Goal: Task Accomplishment & Management: Use online tool/utility

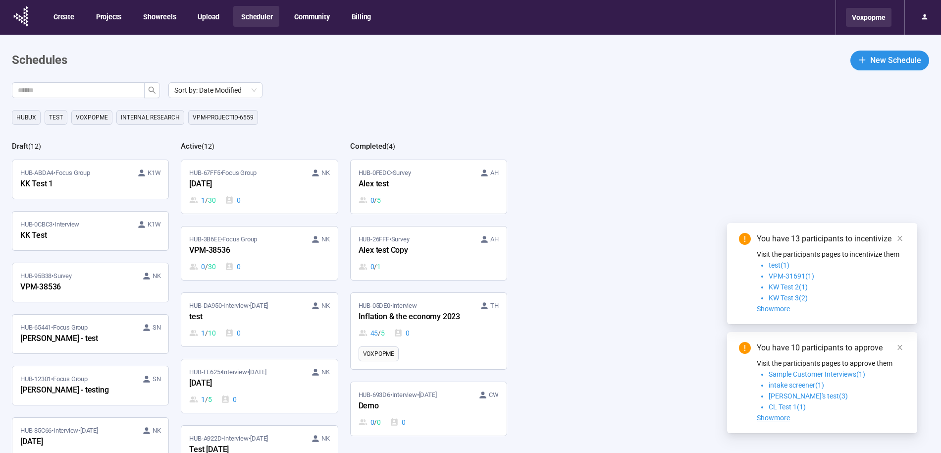
click at [880, 16] on div "Voxpopme" at bounding box center [869, 17] width 46 height 19
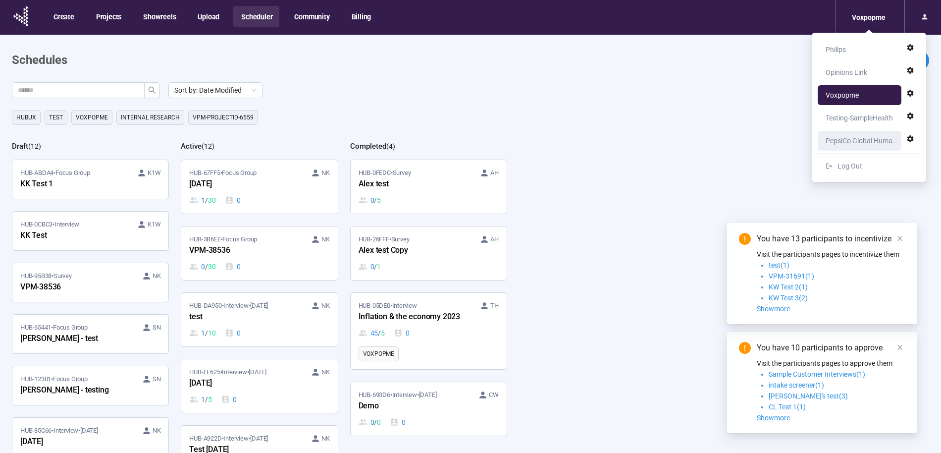
click at [846, 143] on div "PepsiCo Global Human Centricity" at bounding box center [862, 141] width 73 height 20
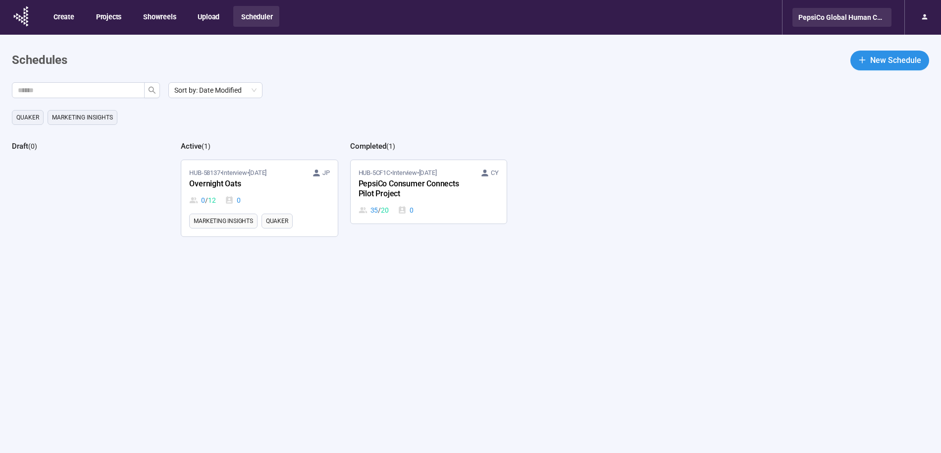
click at [869, 22] on div "PepsiCo Global Human Centricity" at bounding box center [841, 17] width 99 height 19
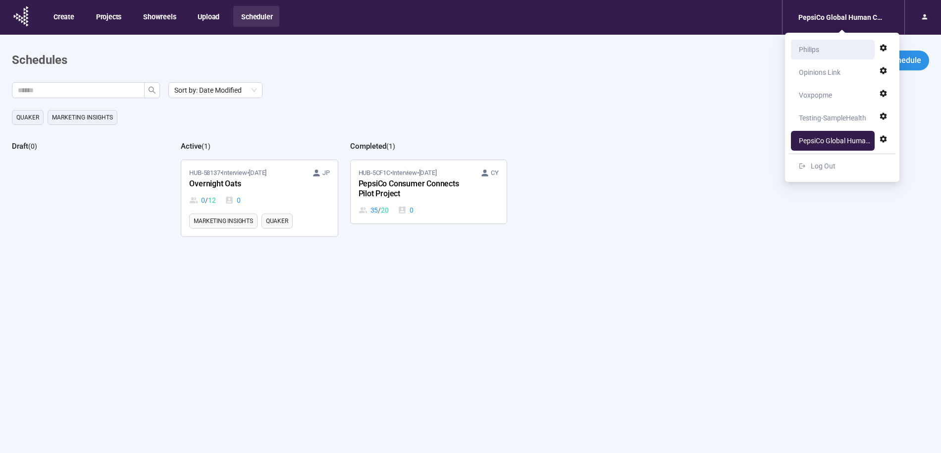
click at [825, 49] on div "Philips" at bounding box center [835, 50] width 73 height 20
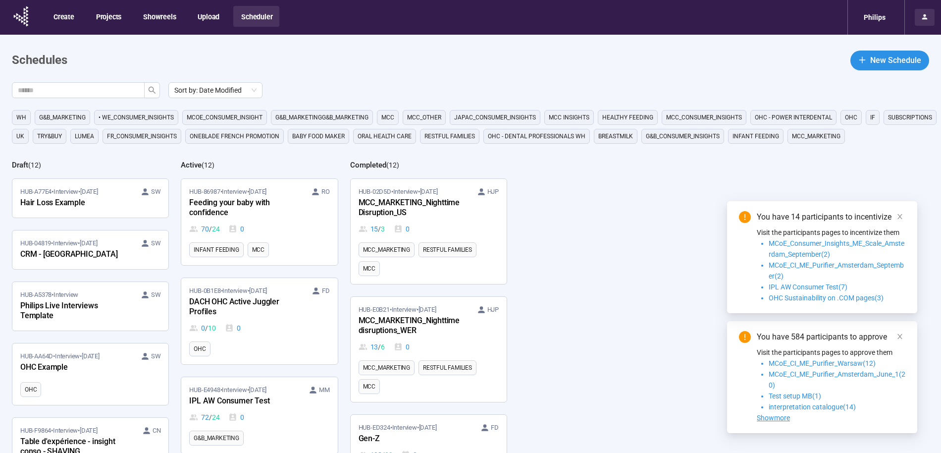
click at [922, 16] on icon at bounding box center [925, 17] width 8 height 8
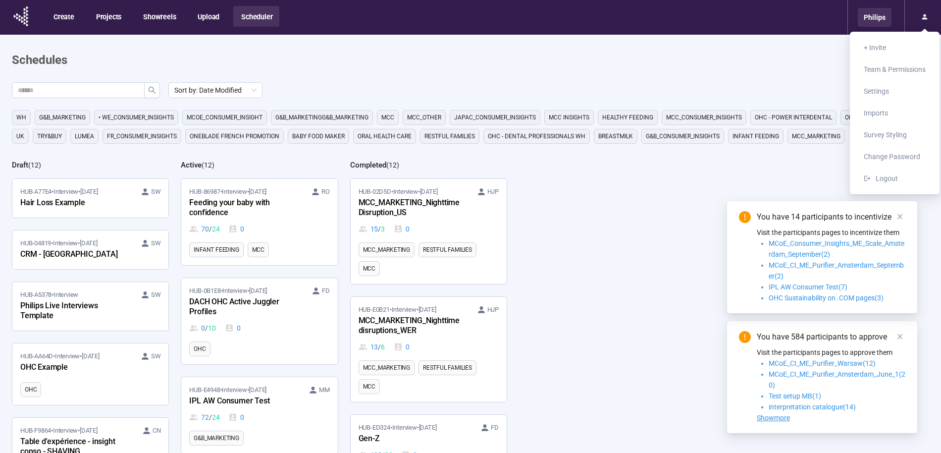
click at [877, 13] on div "Philips" at bounding box center [875, 17] width 34 height 19
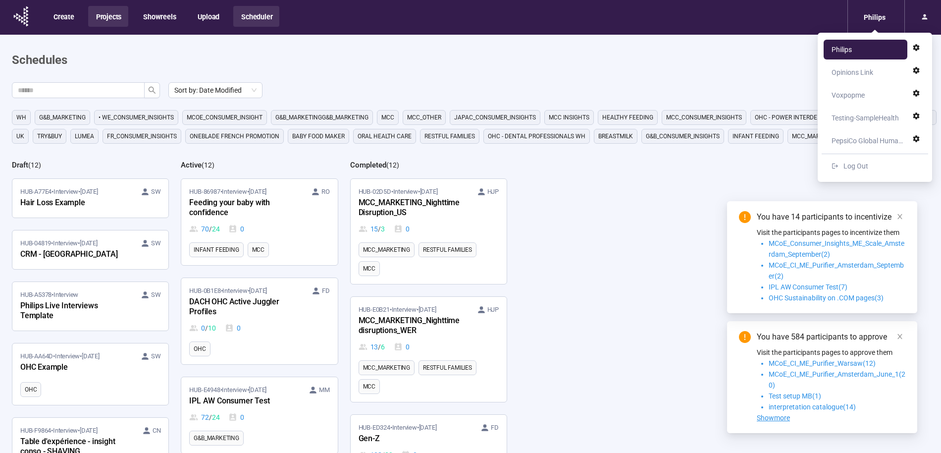
click at [114, 17] on button "Projects" at bounding box center [108, 16] width 40 height 21
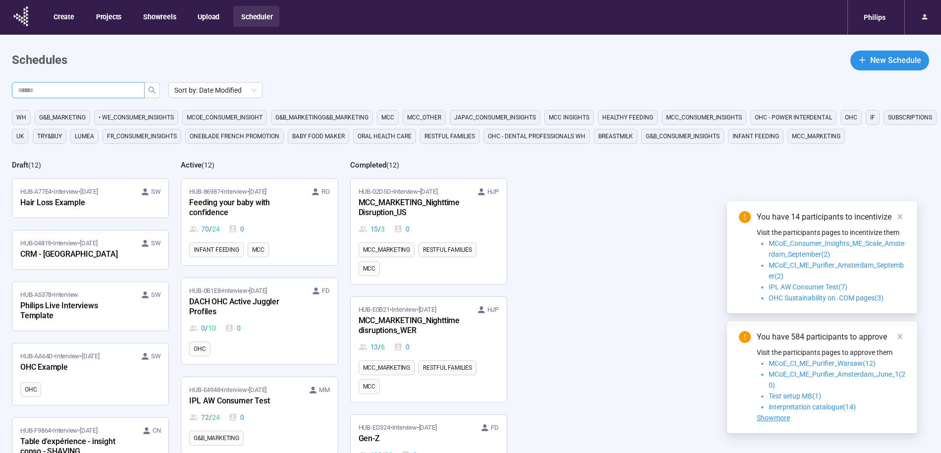
click at [73, 91] on input "text" at bounding box center [74, 90] width 113 height 11
paste input "**********"
type input "**********"
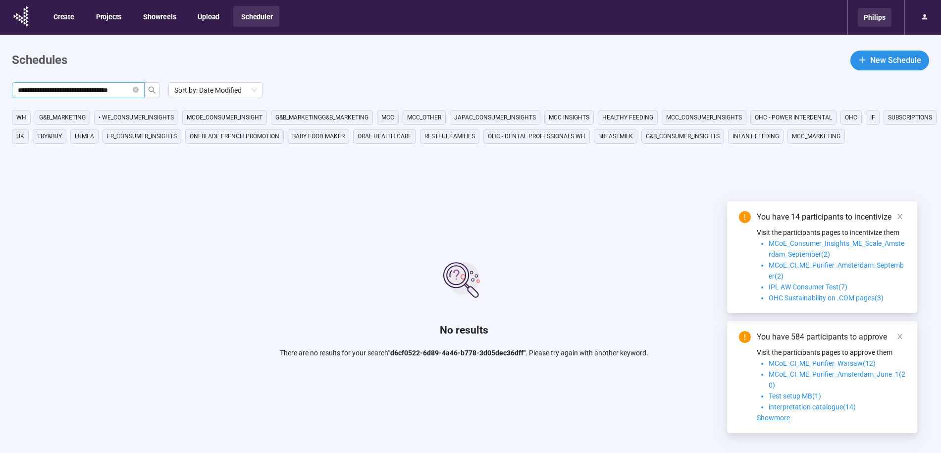
click at [882, 17] on div "Philips" at bounding box center [875, 17] width 34 height 19
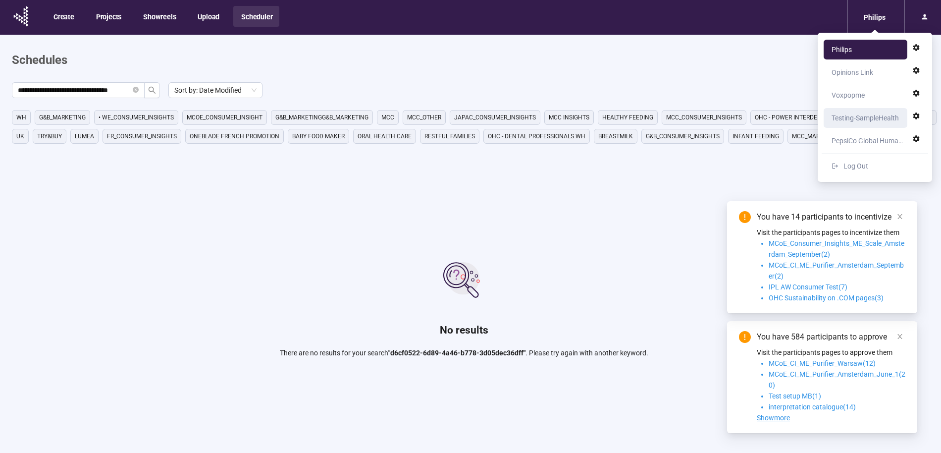
click at [866, 116] on div "Testing-SampleHealth" at bounding box center [865, 118] width 67 height 20
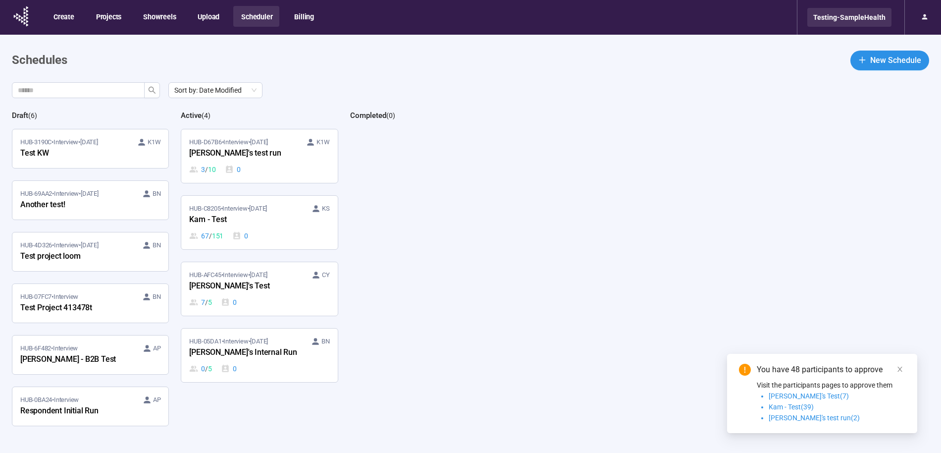
click at [864, 15] on div "Testing-SampleHealth" at bounding box center [849, 17] width 84 height 19
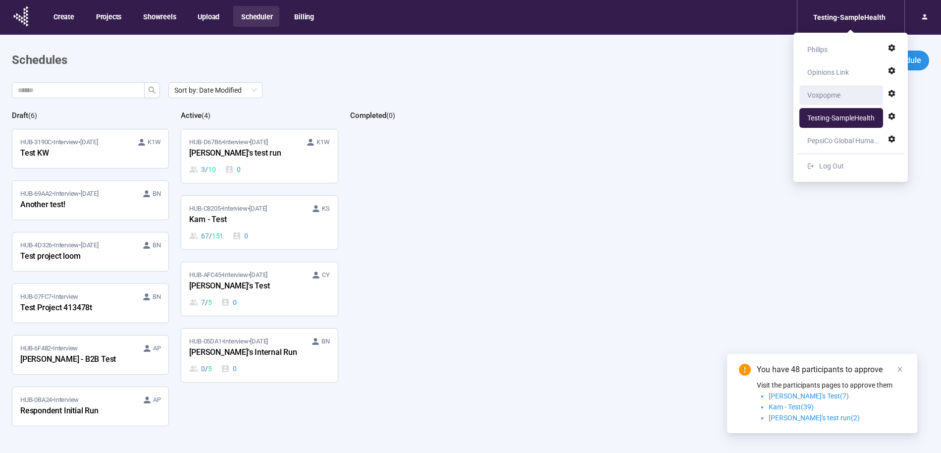
click at [826, 95] on div "Voxpopme" at bounding box center [823, 95] width 33 height 20
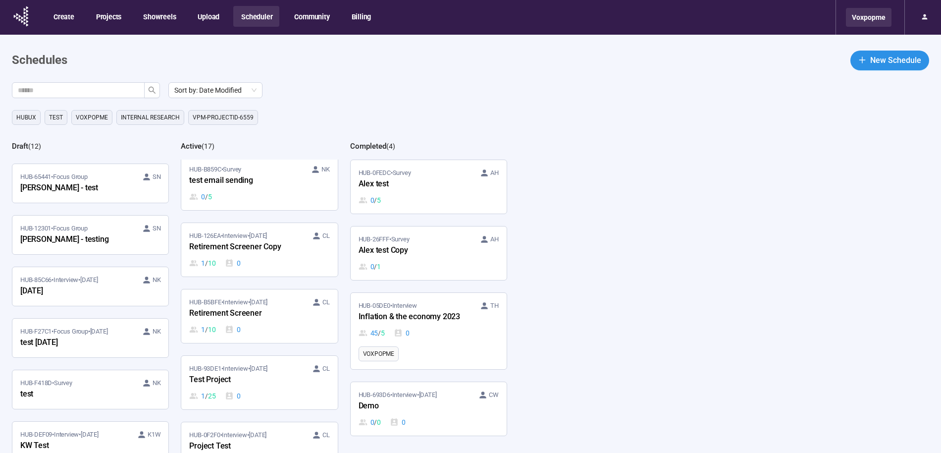
click at [882, 18] on div "Voxpopme" at bounding box center [869, 17] width 46 height 19
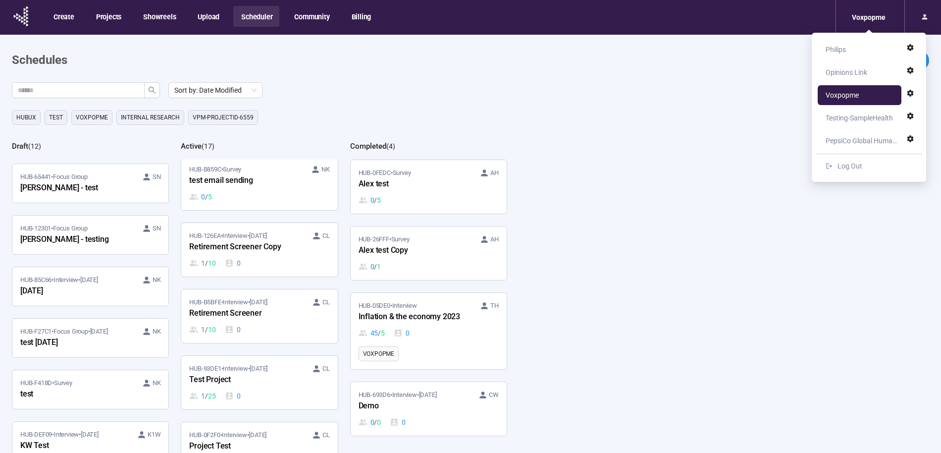
click at [853, 72] on div "Opinions Link" at bounding box center [847, 72] width 42 height 20
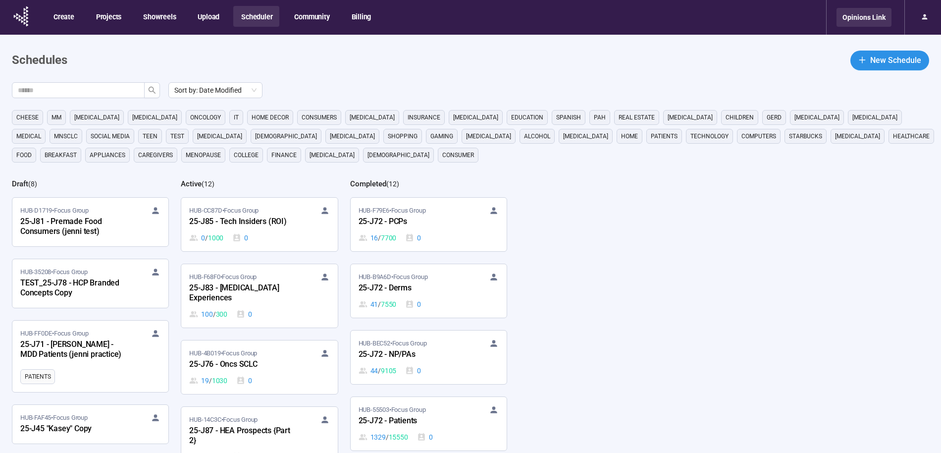
click at [887, 20] on div "Opinions Link" at bounding box center [864, 17] width 55 height 19
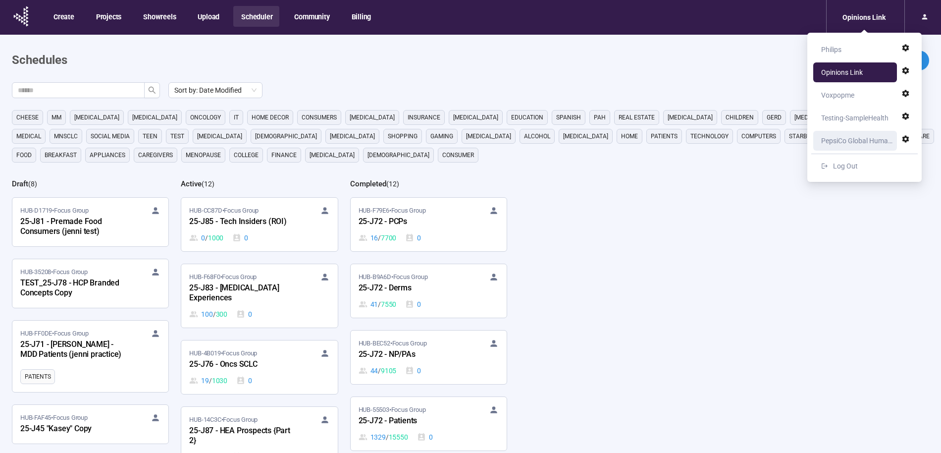
click at [853, 140] on div "PepsiCo Global Human Centricity" at bounding box center [857, 141] width 73 height 20
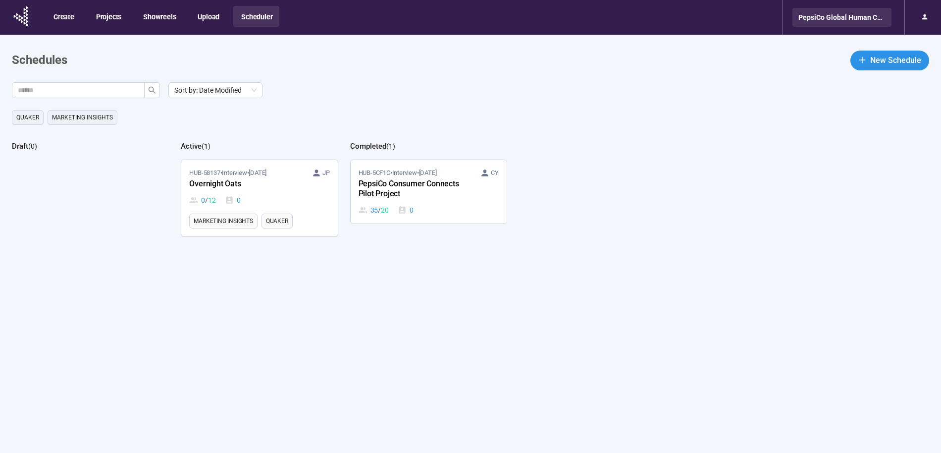
click at [858, 16] on div "PepsiCo Global Human Centricity" at bounding box center [841, 17] width 99 height 19
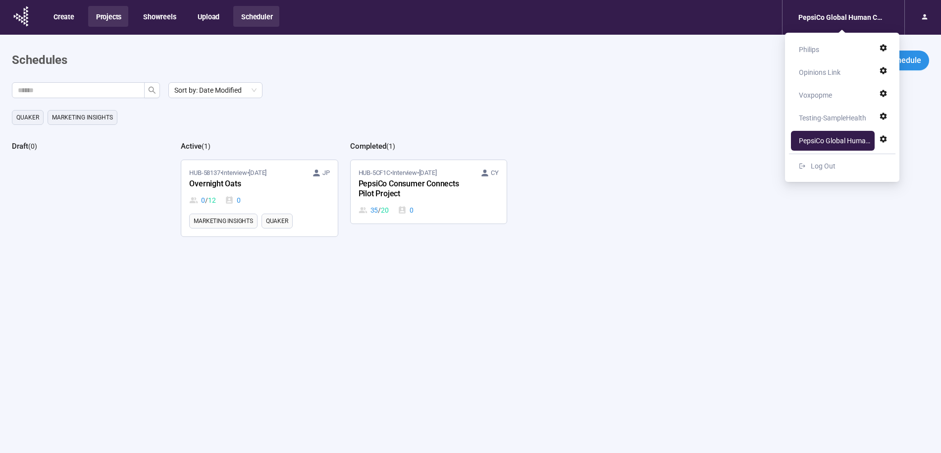
click at [102, 15] on button "Projects" at bounding box center [108, 16] width 40 height 21
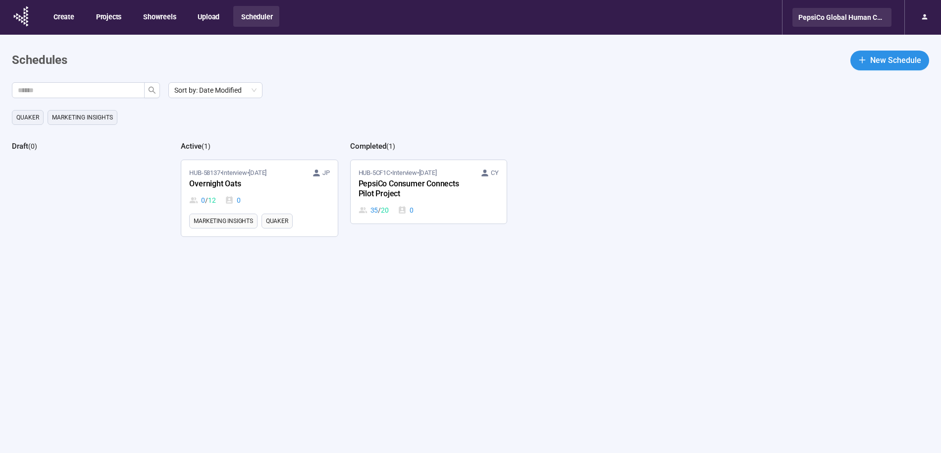
click at [890, 22] on div "PepsiCo Global Human Centricity" at bounding box center [841, 17] width 99 height 19
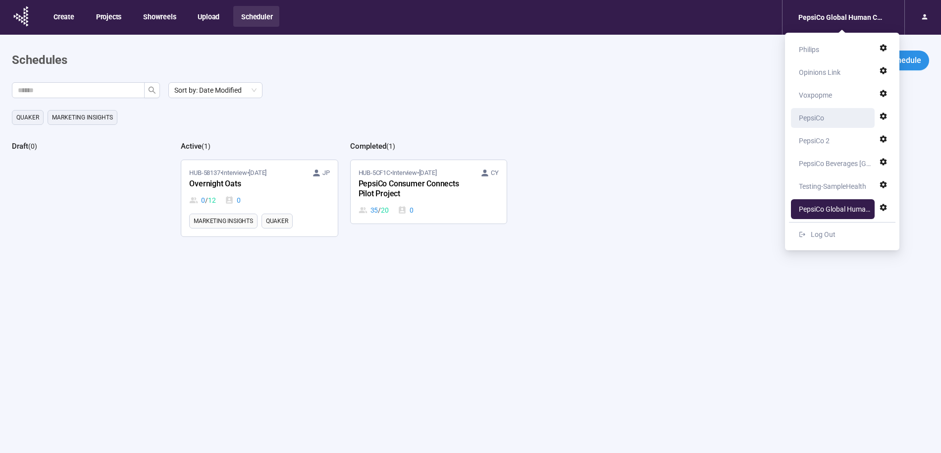
click at [817, 115] on div "PepsiCo" at bounding box center [811, 118] width 25 height 20
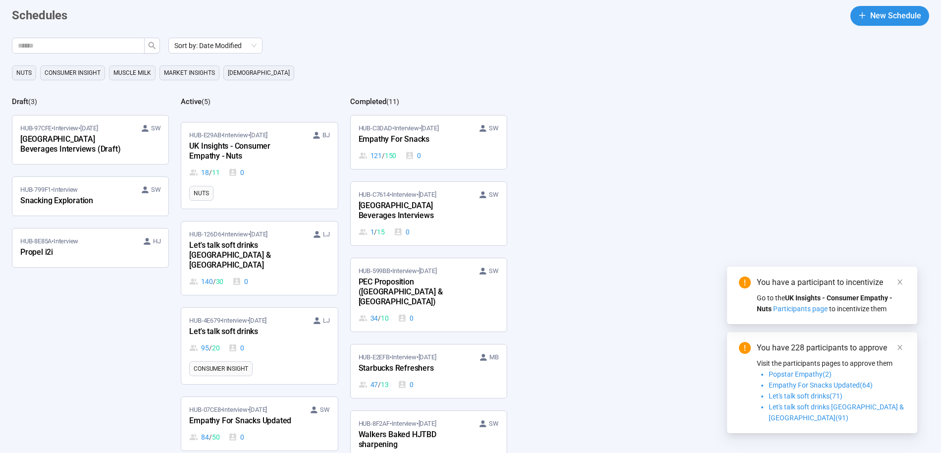
click at [26, 73] on span "Nuts" at bounding box center [23, 73] width 15 height 10
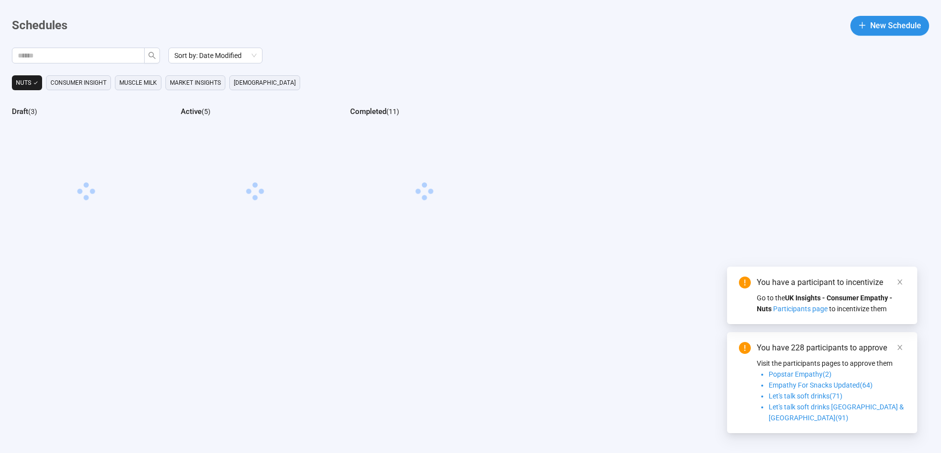
scroll to position [45, 0]
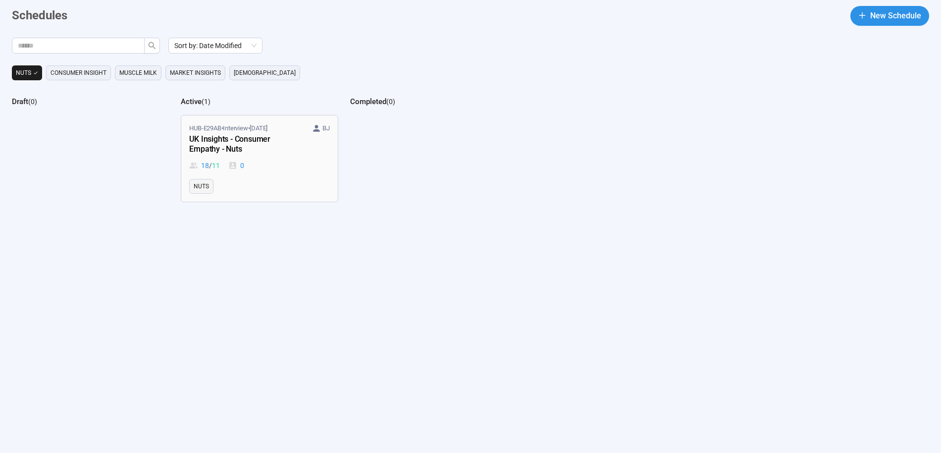
click at [276, 149] on div "UK Insights - Consumer Empathy - Nuts" at bounding box center [243, 144] width 109 height 23
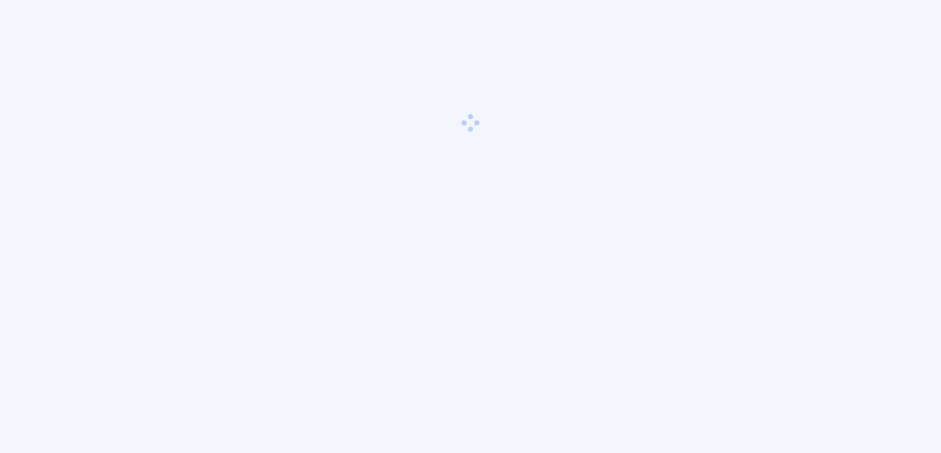
scroll to position [35, 0]
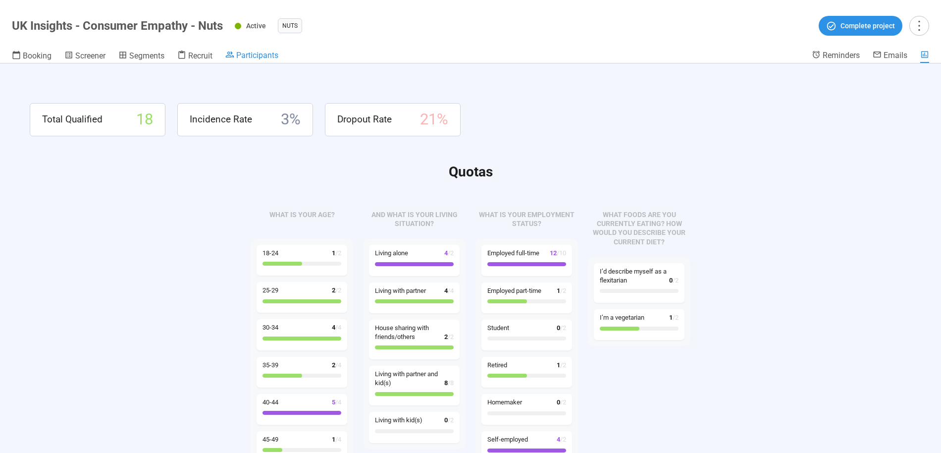
click at [259, 51] on span "Participants" at bounding box center [257, 55] width 42 height 9
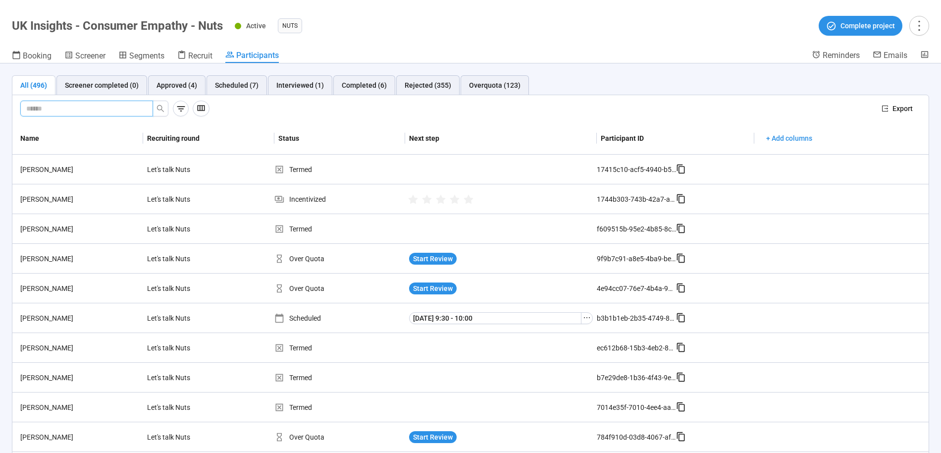
click at [76, 106] on input "text" at bounding box center [82, 108] width 113 height 11
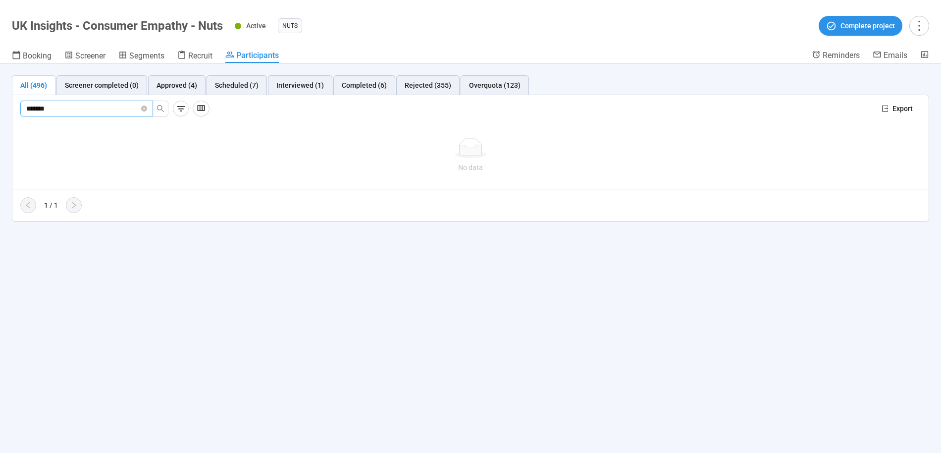
click at [60, 107] on input "*******" at bounding box center [82, 108] width 113 height 11
type input "*****"
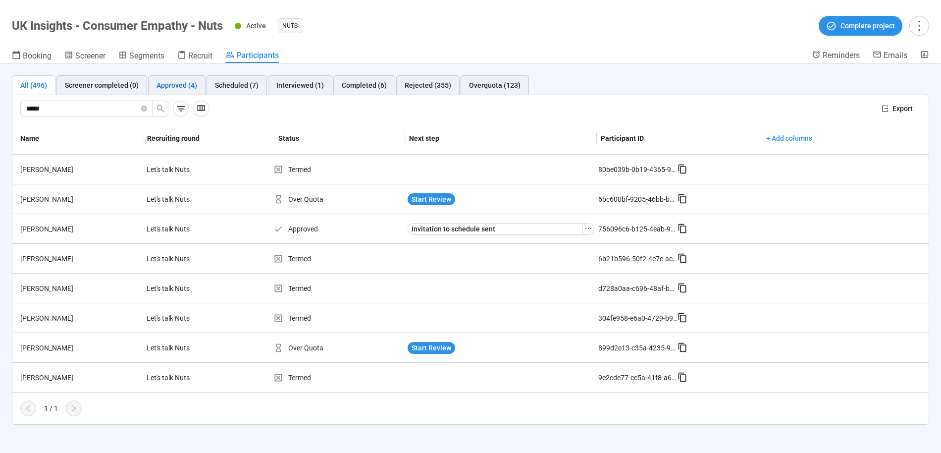
click at [171, 85] on div "Approved (4)" at bounding box center [177, 85] width 41 height 11
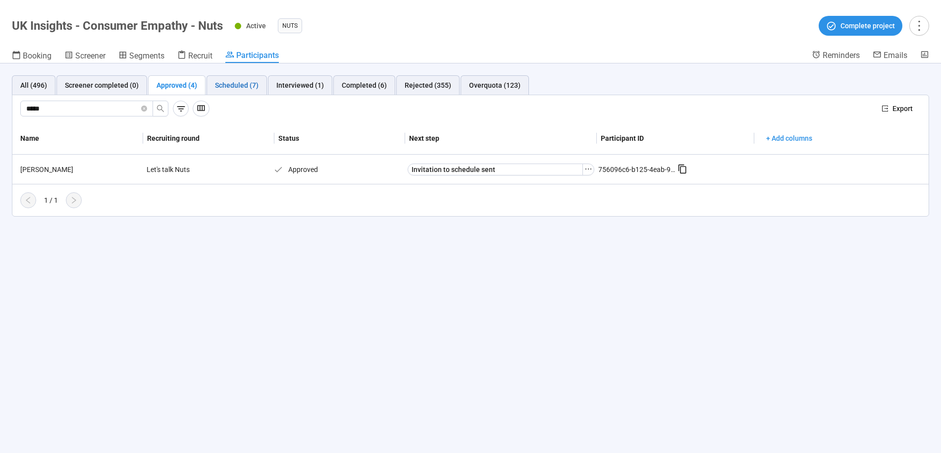
click at [242, 86] on div "Scheduled (7)" at bounding box center [237, 85] width 44 height 11
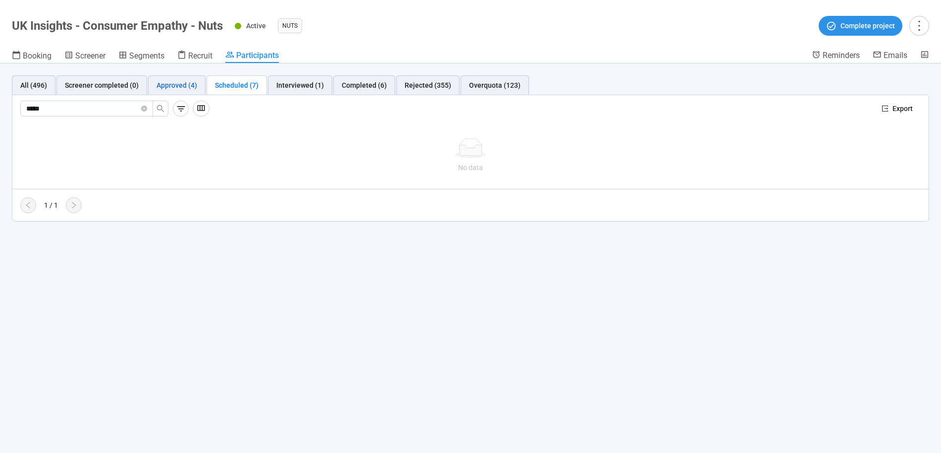
click at [181, 85] on div "Approved (4)" at bounding box center [177, 85] width 41 height 11
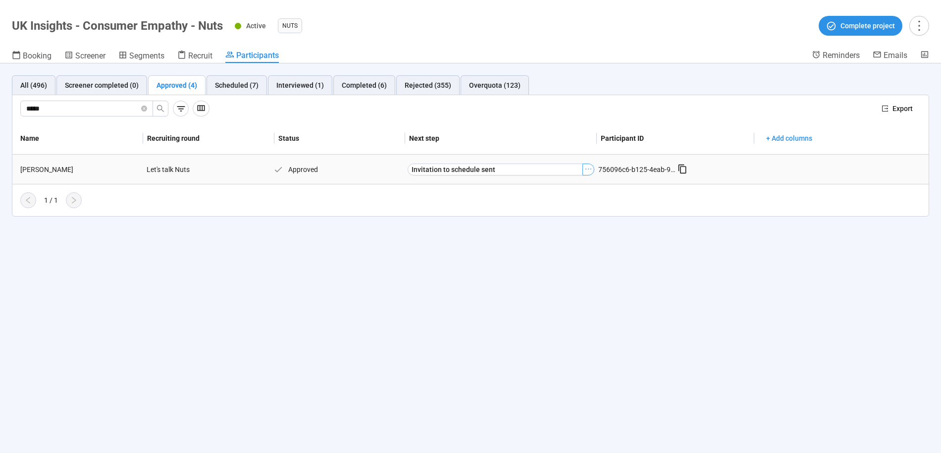
click at [588, 169] on icon "ellipsis" at bounding box center [588, 169] width 8 height 8
click at [664, 201] on div "1 / 1" at bounding box center [466, 200] width 908 height 16
click at [32, 86] on div "All (496)" at bounding box center [33, 85] width 27 height 11
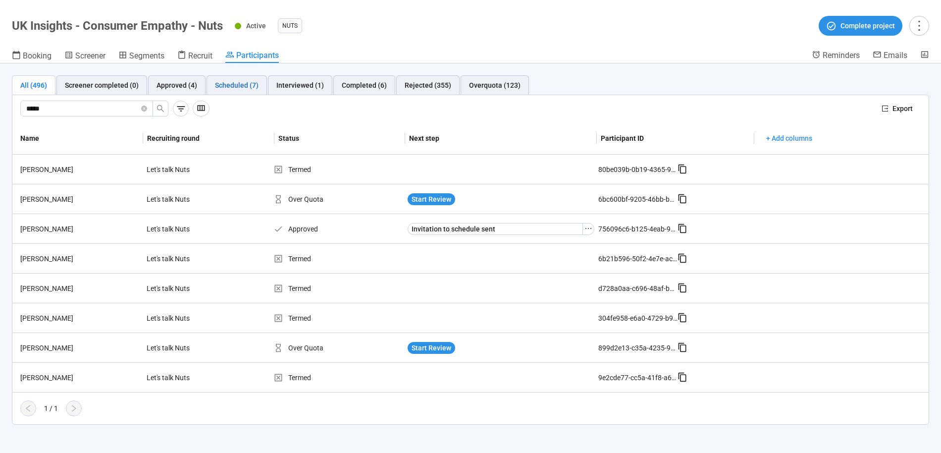
click at [231, 88] on div "Scheduled (7)" at bounding box center [237, 85] width 44 height 11
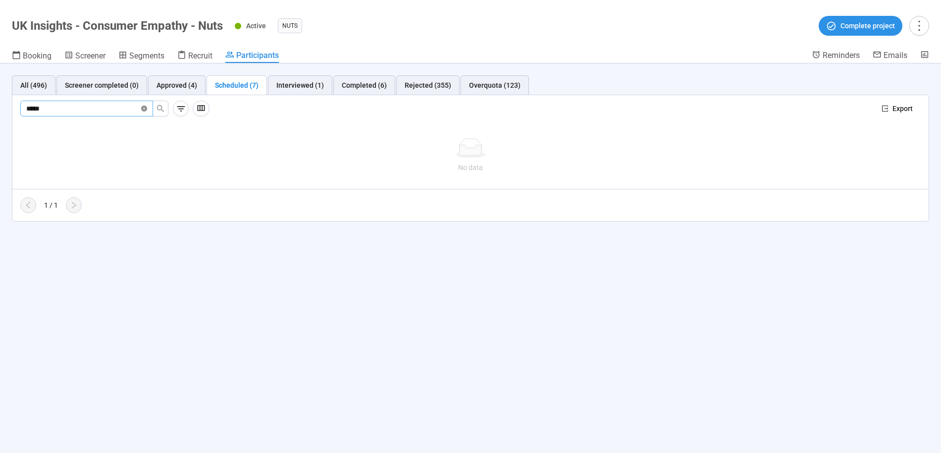
click at [144, 107] on icon "close-circle" at bounding box center [144, 109] width 6 height 6
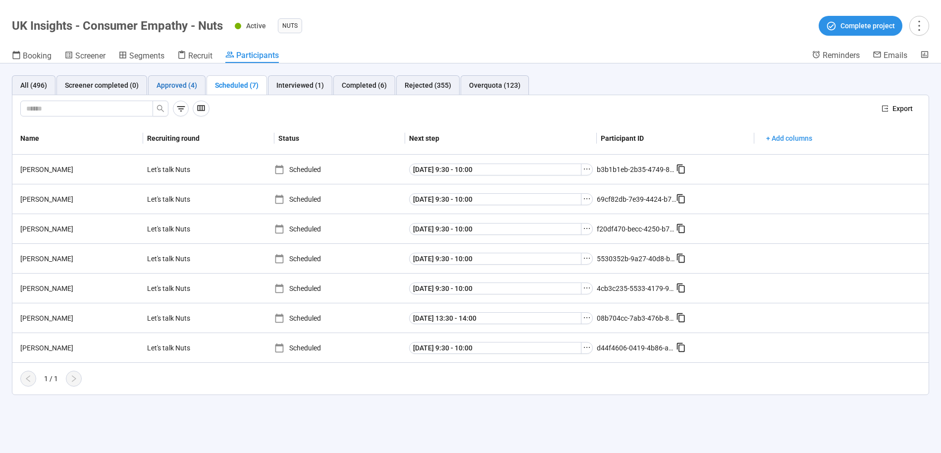
click at [177, 86] on div "Approved (4)" at bounding box center [177, 85] width 41 height 11
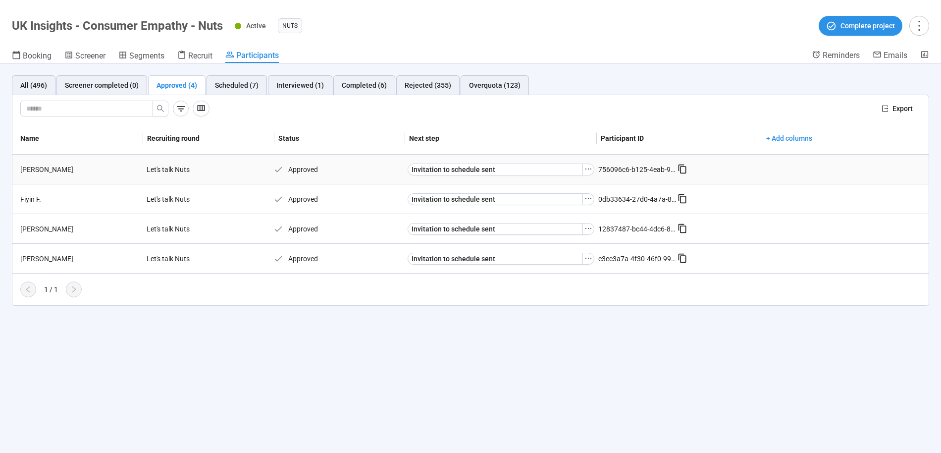
click at [682, 169] on icon at bounding box center [683, 169] width 10 height 10
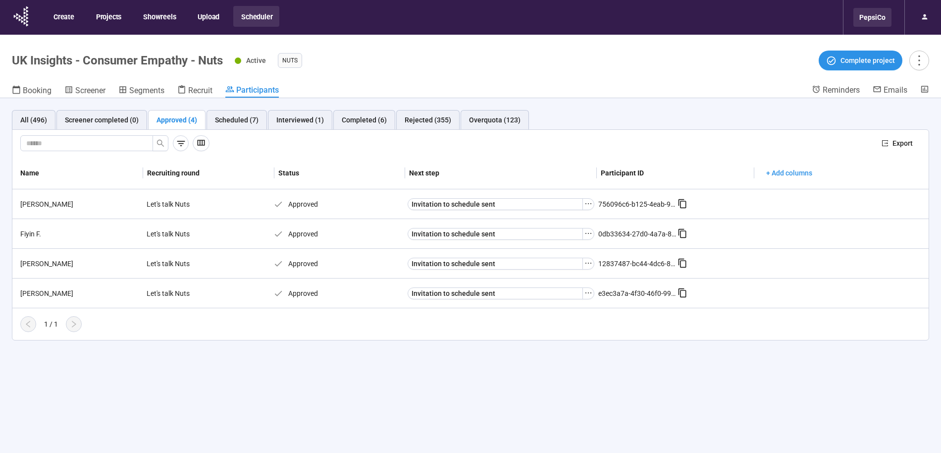
click at [868, 18] on div "PepsiCo" at bounding box center [872, 17] width 38 height 19
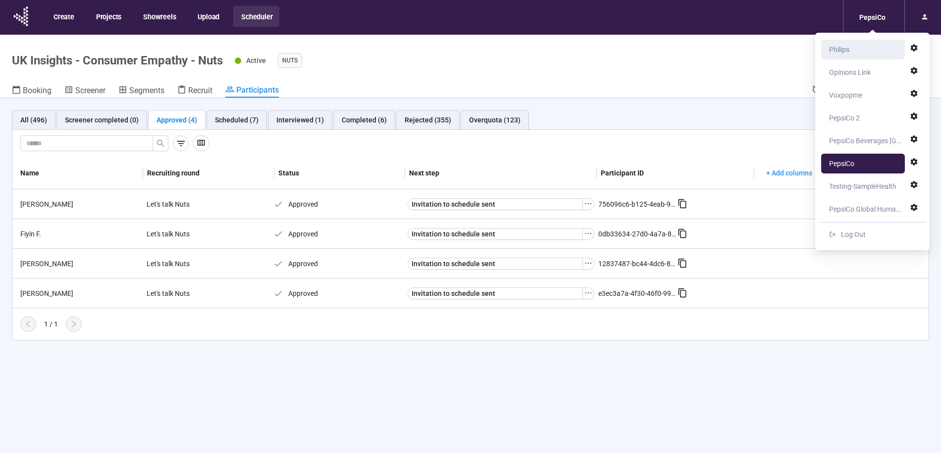
click at [845, 53] on div "Philips" at bounding box center [839, 50] width 20 height 20
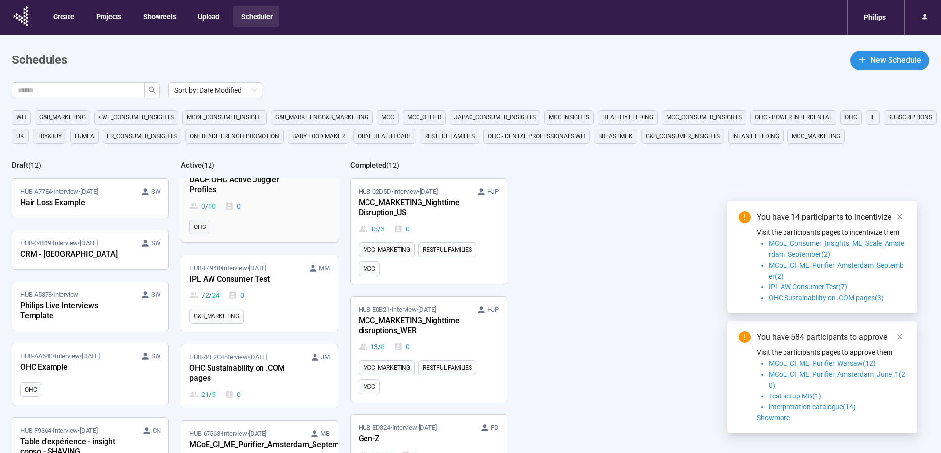
scroll to position [122, 0]
click at [290, 289] on div "72 / 24 0" at bounding box center [259, 294] width 140 height 11
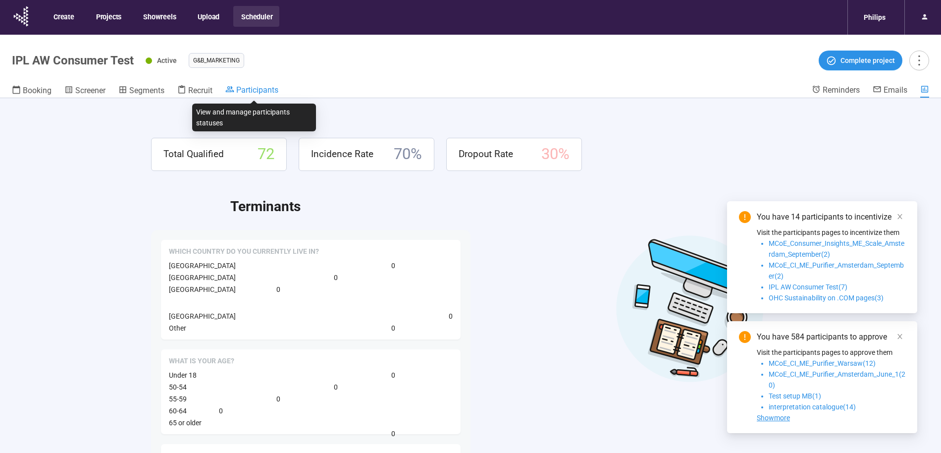
click at [253, 90] on span "Participants" at bounding box center [257, 89] width 42 height 9
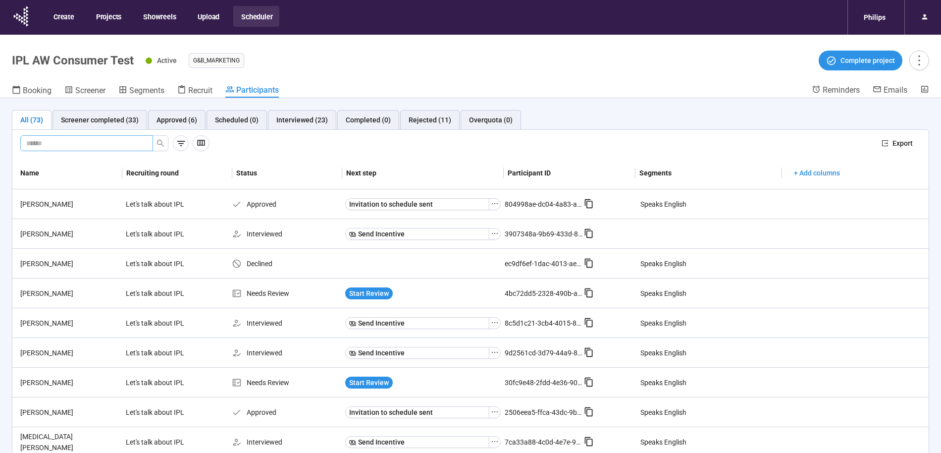
click at [64, 143] on input "text" at bounding box center [82, 143] width 113 height 11
type input "******"
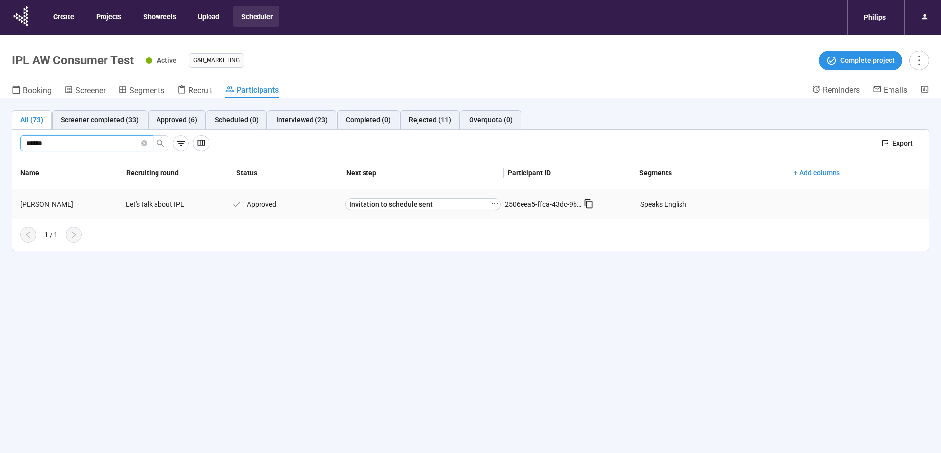
click at [589, 203] on icon at bounding box center [589, 204] width 10 height 10
click at [173, 119] on div "Approved (6)" at bounding box center [177, 119] width 41 height 11
click at [144, 144] on icon "close-circle" at bounding box center [144, 143] width 6 height 6
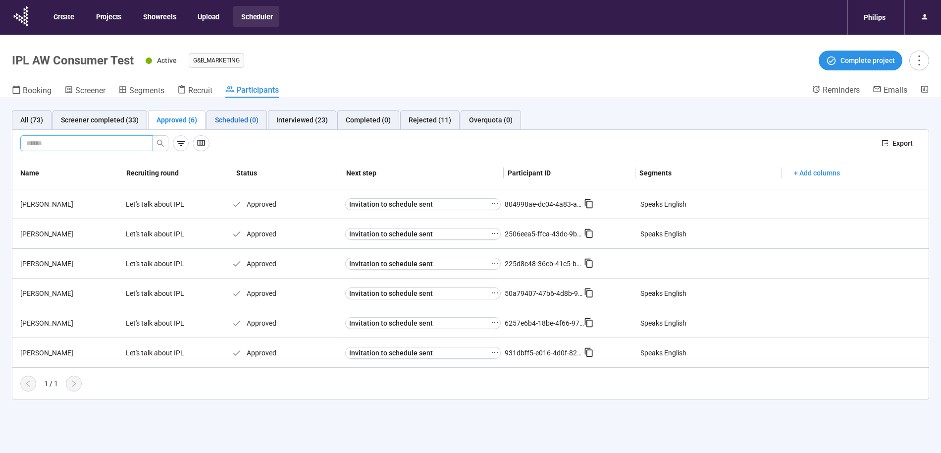
click at [236, 118] on div "Scheduled (0)" at bounding box center [237, 119] width 44 height 11
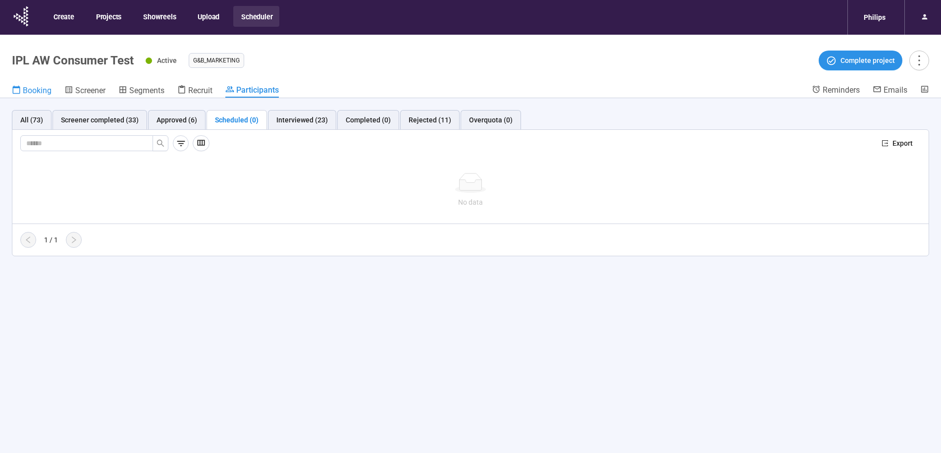
click at [33, 91] on span "Booking" at bounding box center [37, 90] width 29 height 9
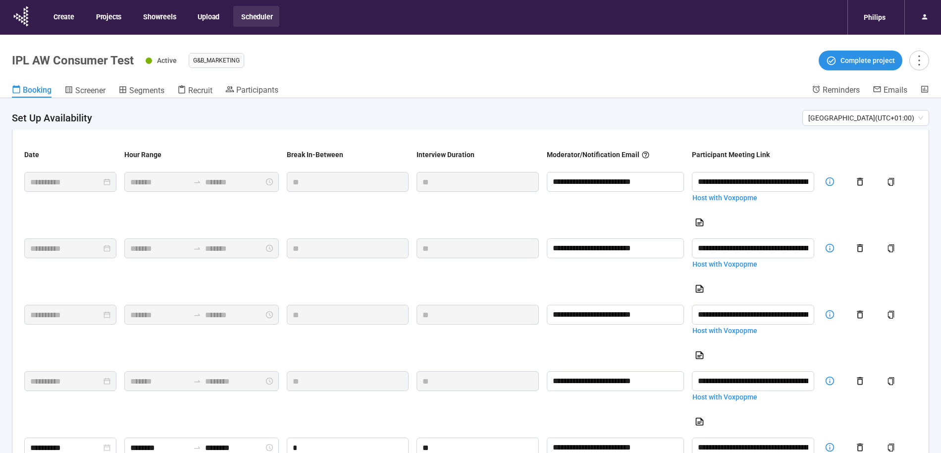
scroll to position [129, 0]
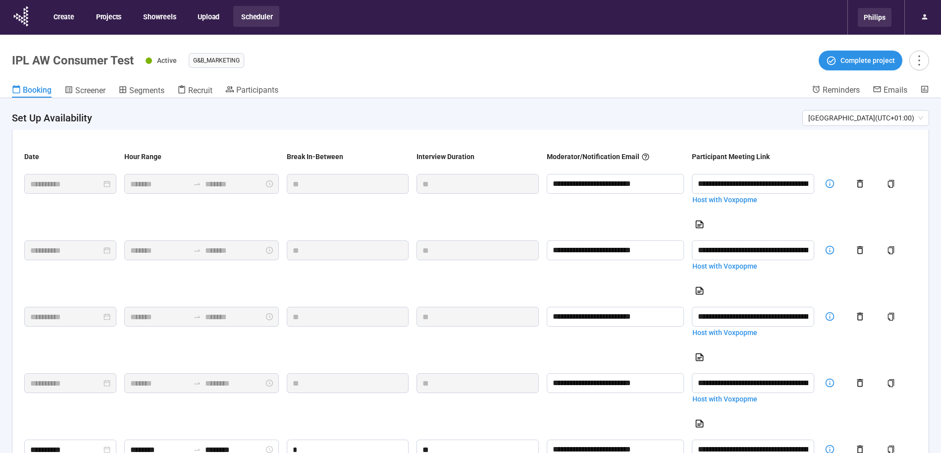
click at [874, 19] on div "Philips" at bounding box center [875, 17] width 34 height 19
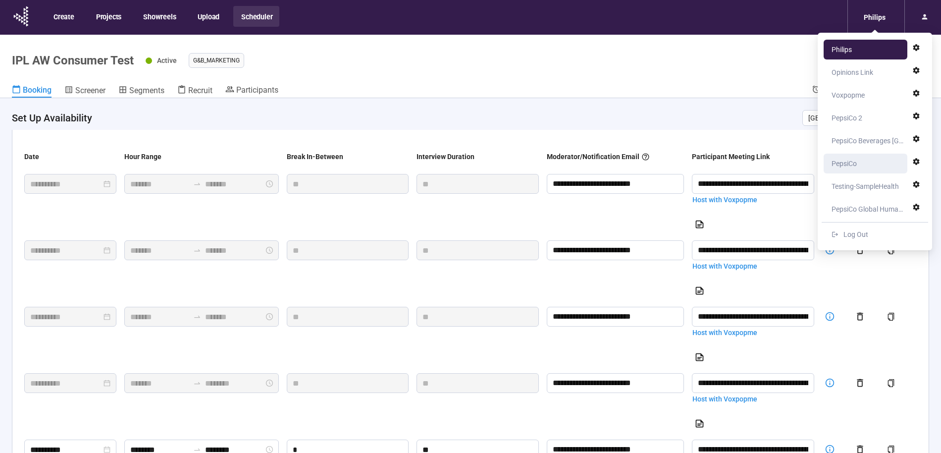
click at [847, 162] on div "PepsiCo" at bounding box center [844, 164] width 25 height 20
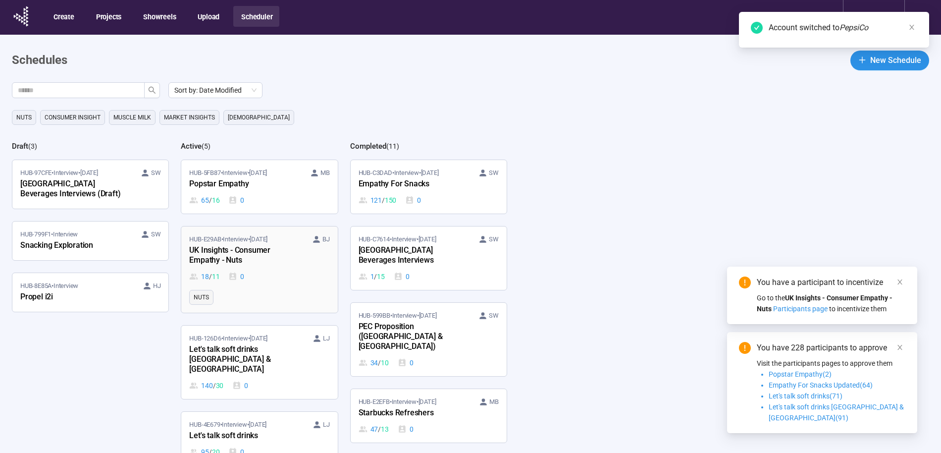
click at [277, 270] on div "HUB-E29AB • Interview • Sep 1 BJ UK Insights - Consumer Empathy - Nuts 18 / 11 0" at bounding box center [259, 258] width 140 height 48
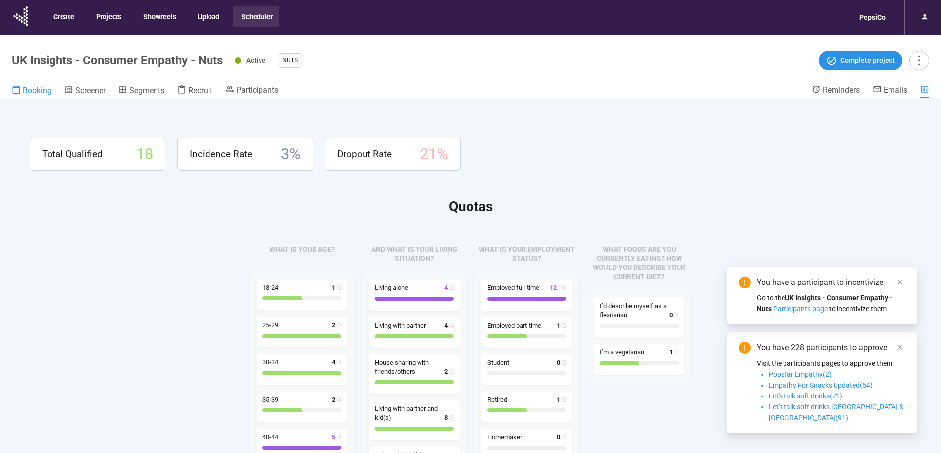
click at [35, 90] on span "Booking" at bounding box center [37, 90] width 29 height 9
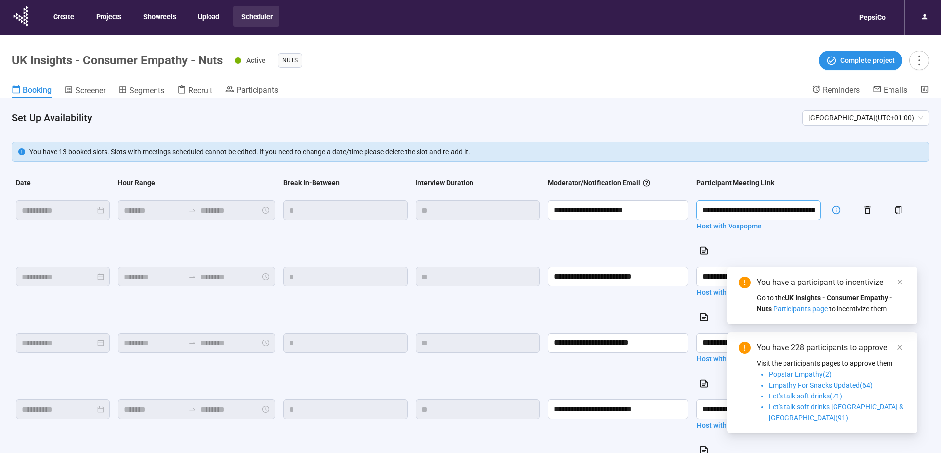
click at [747, 211] on input "**********" at bounding box center [758, 210] width 124 height 20
